Goal: Navigation & Orientation: Find specific page/section

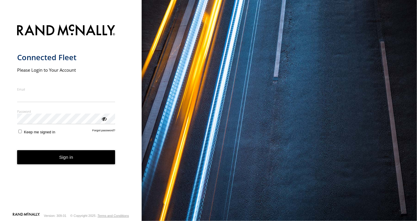
type input "**********"
click at [83, 165] on button "Sign in" at bounding box center [66, 157] width 98 height 14
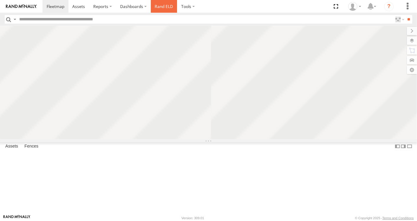
click at [161, 4] on link "Rand ELD" at bounding box center [164, 6] width 27 height 13
